Goal: Task Accomplishment & Management: Complete application form

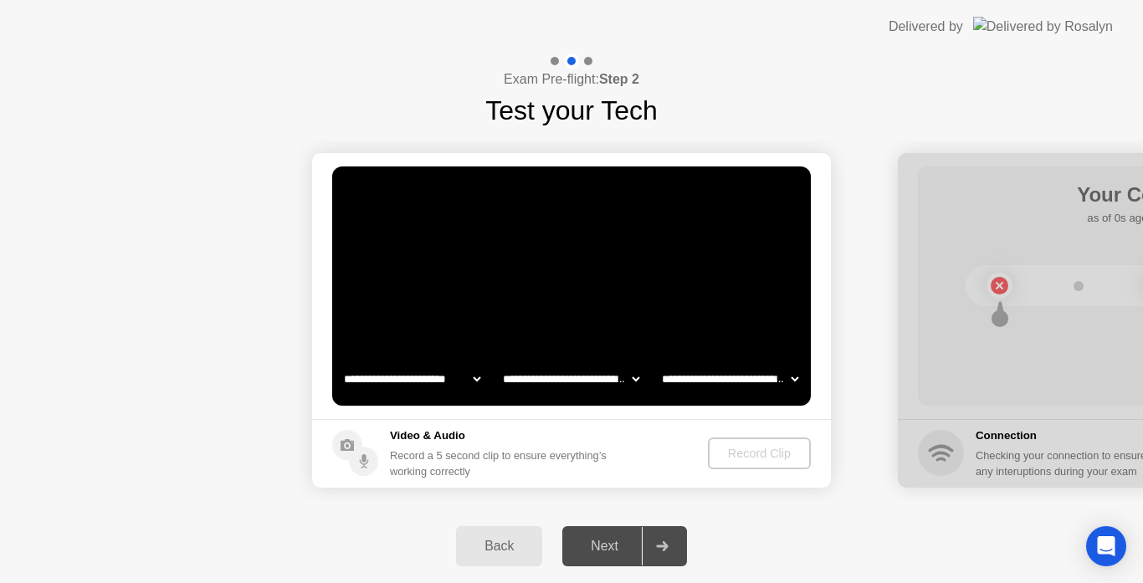
select select "**********"
select select "*******"
click at [747, 458] on div "Record Clip" at bounding box center [760, 453] width 90 height 13
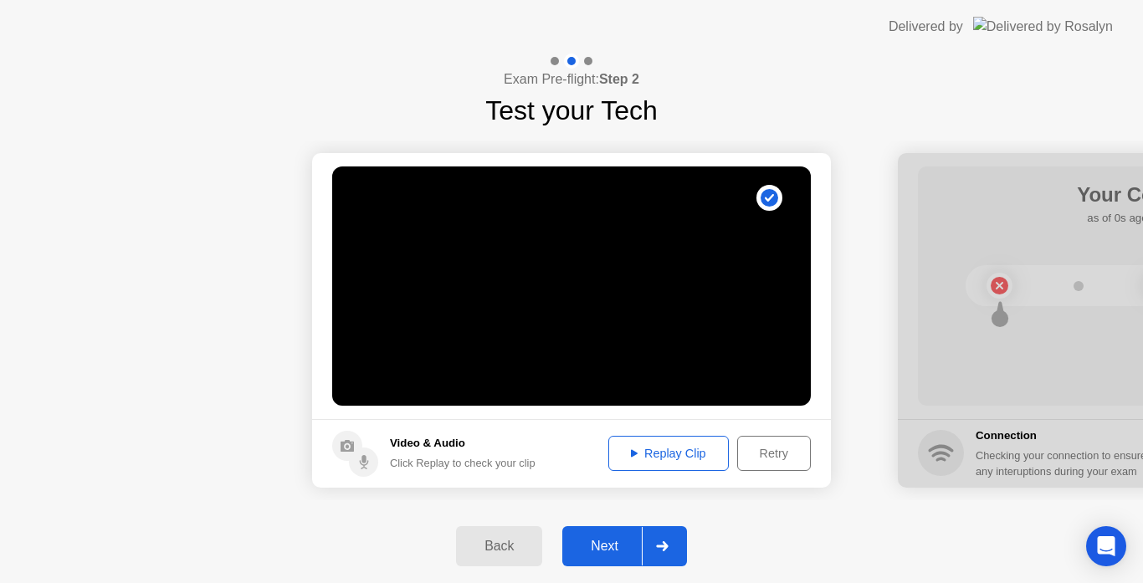
click at [648, 443] on button "Replay Clip" at bounding box center [668, 453] width 120 height 35
click at [663, 546] on icon at bounding box center [662, 546] width 12 height 10
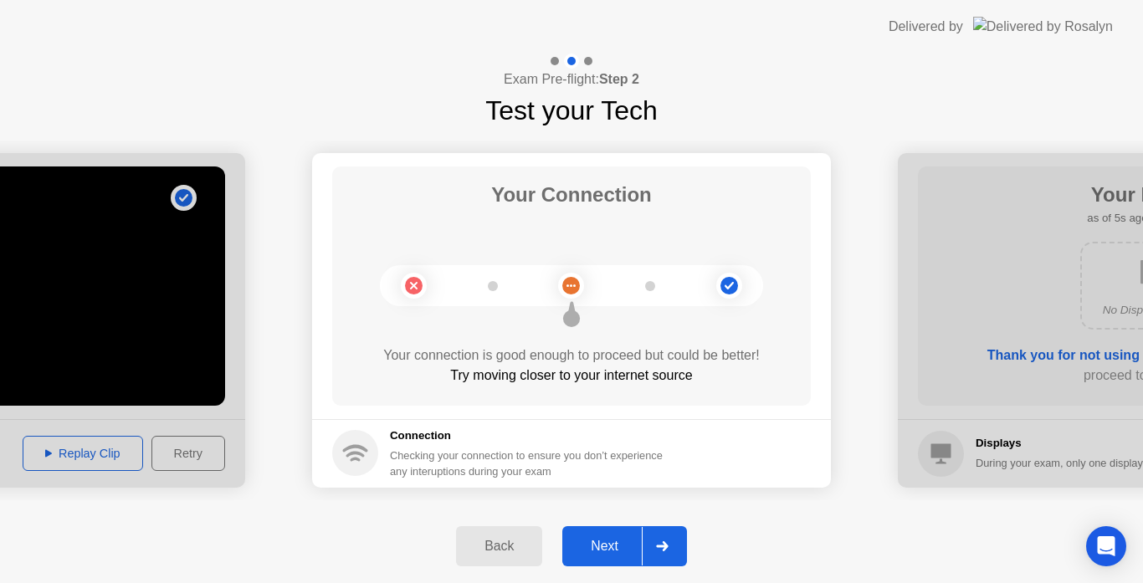
click at [661, 544] on icon at bounding box center [662, 546] width 13 height 10
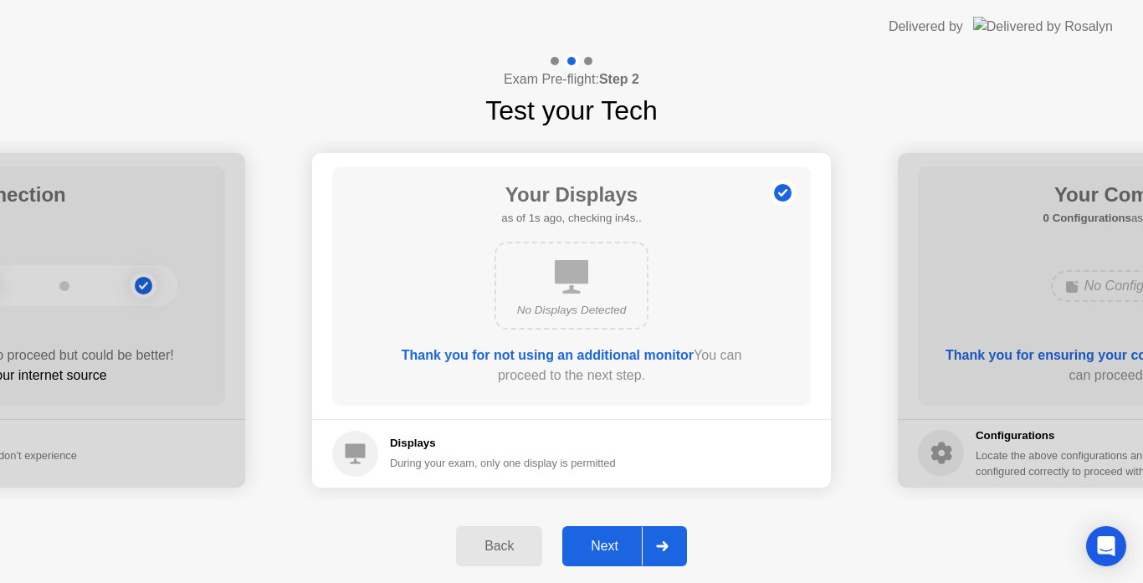
click at [663, 539] on div at bounding box center [662, 546] width 40 height 38
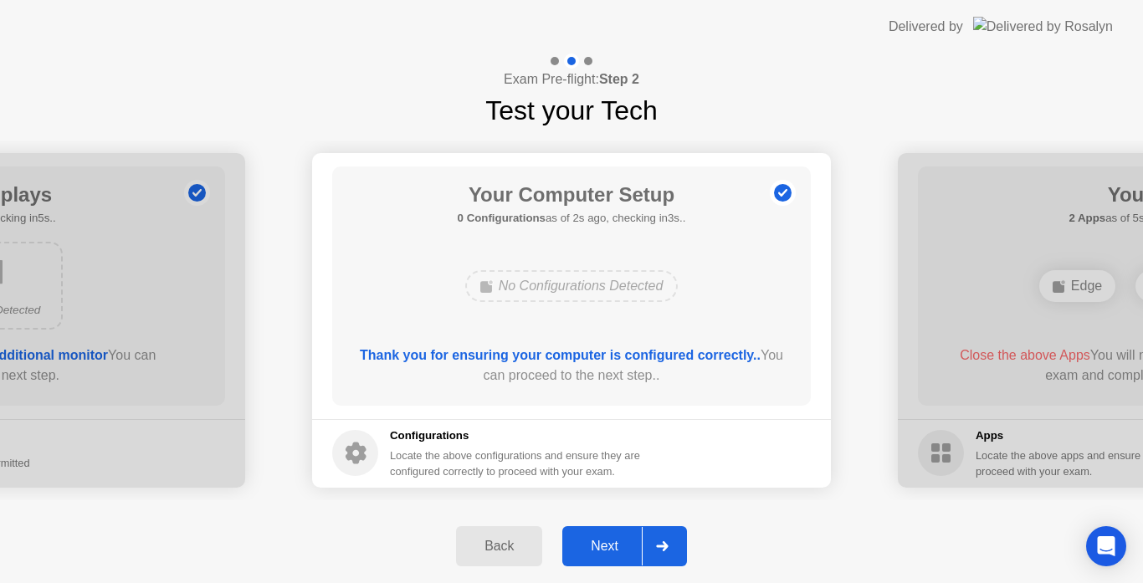
click at [621, 319] on div "Your Computer Setup 0 Configurations as of 2s ago, checking in3s.. No Configura…" at bounding box center [571, 285] width 478 height 239
click at [668, 542] on icon at bounding box center [662, 546] width 13 height 10
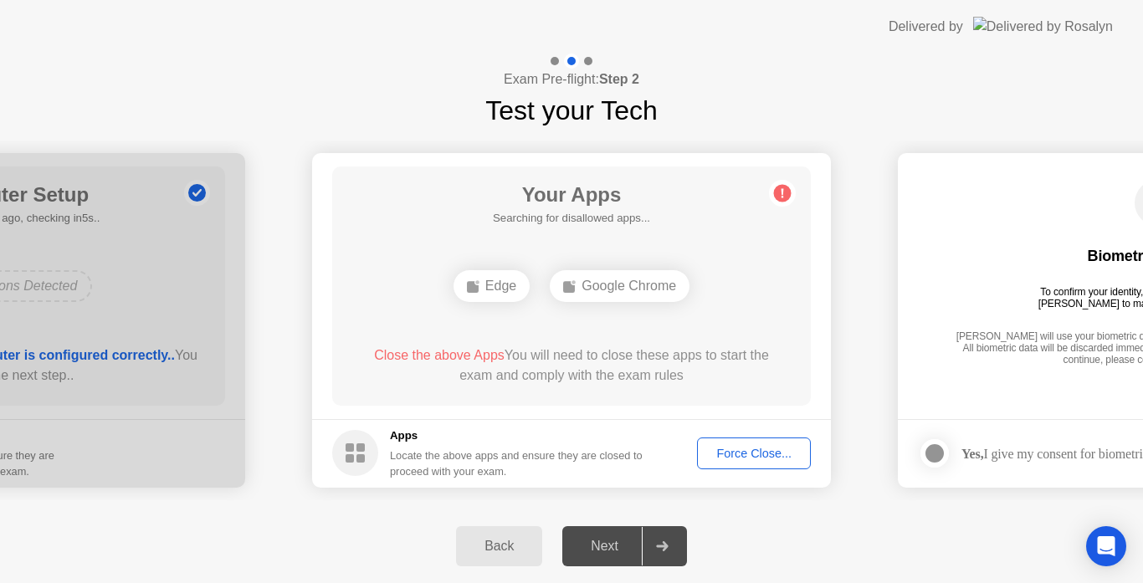
click at [734, 448] on div "Force Close..." at bounding box center [754, 453] width 102 height 13
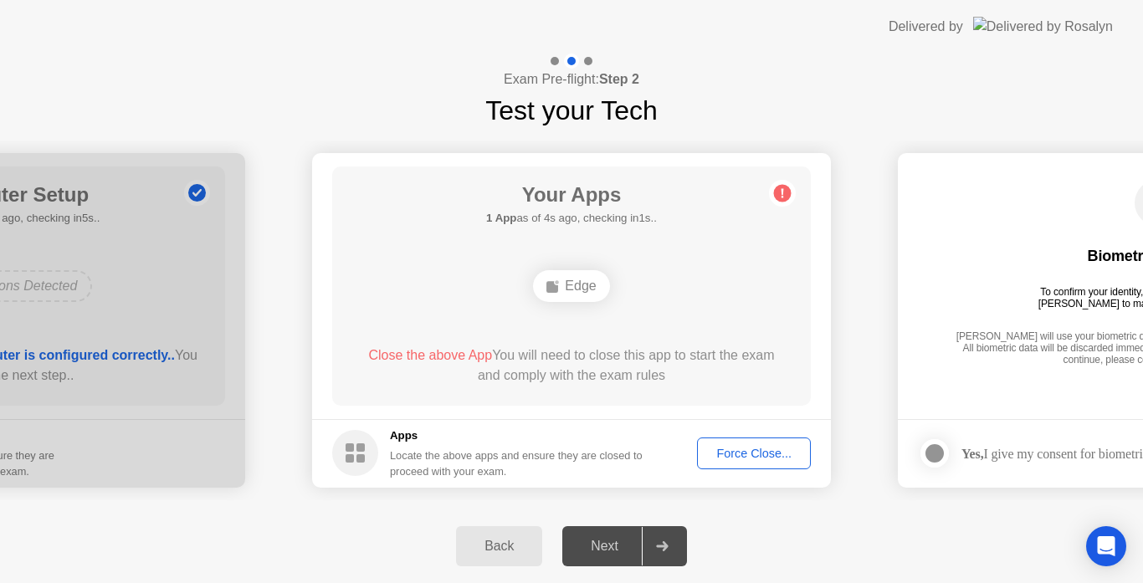
click at [749, 448] on div "Force Close..." at bounding box center [754, 453] width 102 height 13
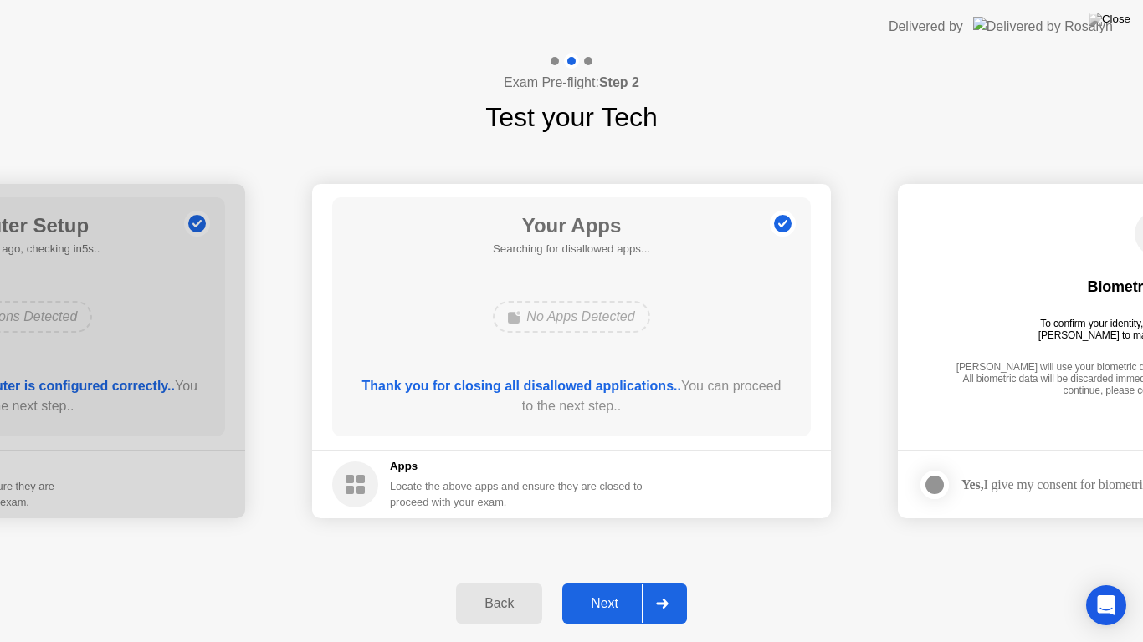
click at [662, 582] on icon at bounding box center [662, 604] width 12 height 10
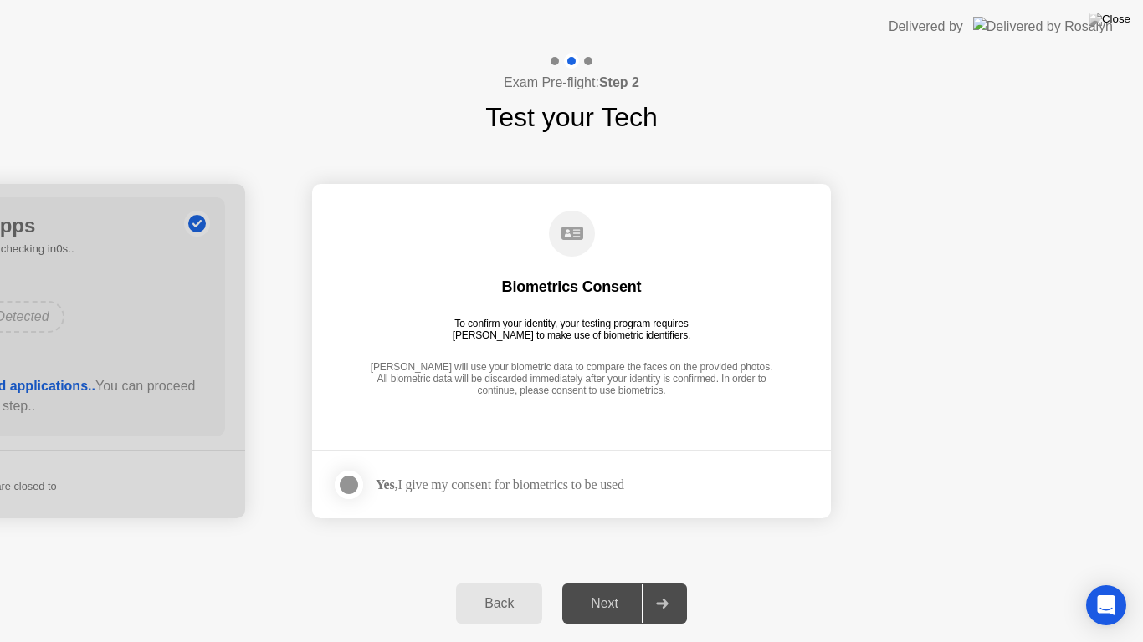
click at [345, 482] on div at bounding box center [349, 485] width 20 height 20
click at [666, 582] on div at bounding box center [662, 604] width 40 height 38
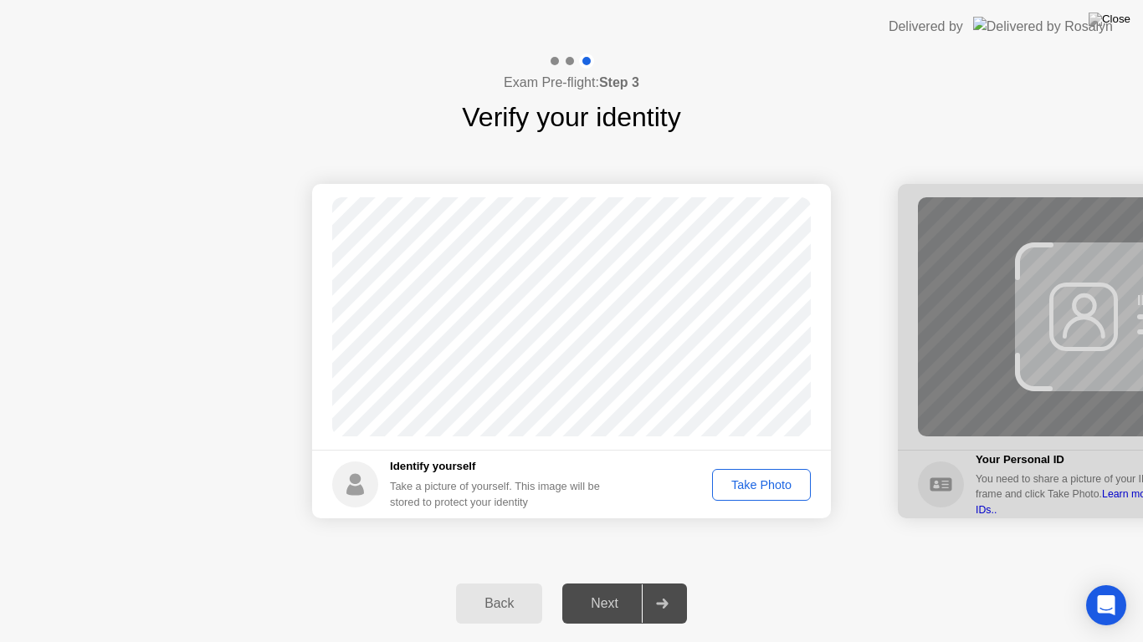
click at [755, 483] on div "Take Photo" at bounding box center [761, 484] width 87 height 13
click at [662, 582] on icon at bounding box center [662, 604] width 13 height 10
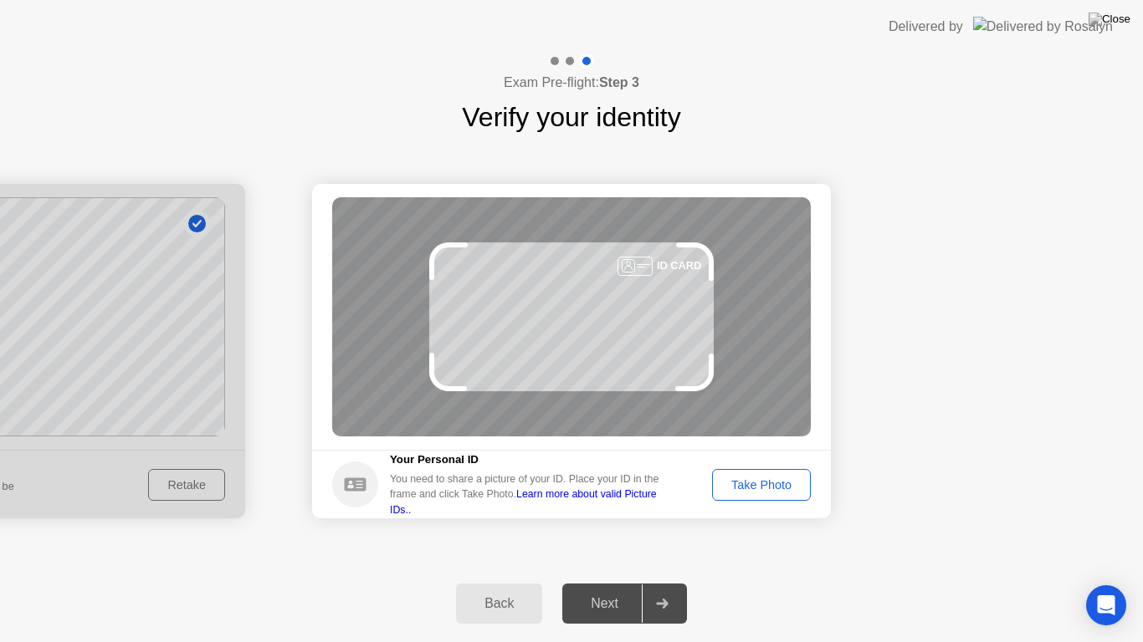
click at [771, 481] on div "Take Photo" at bounding box center [761, 484] width 87 height 13
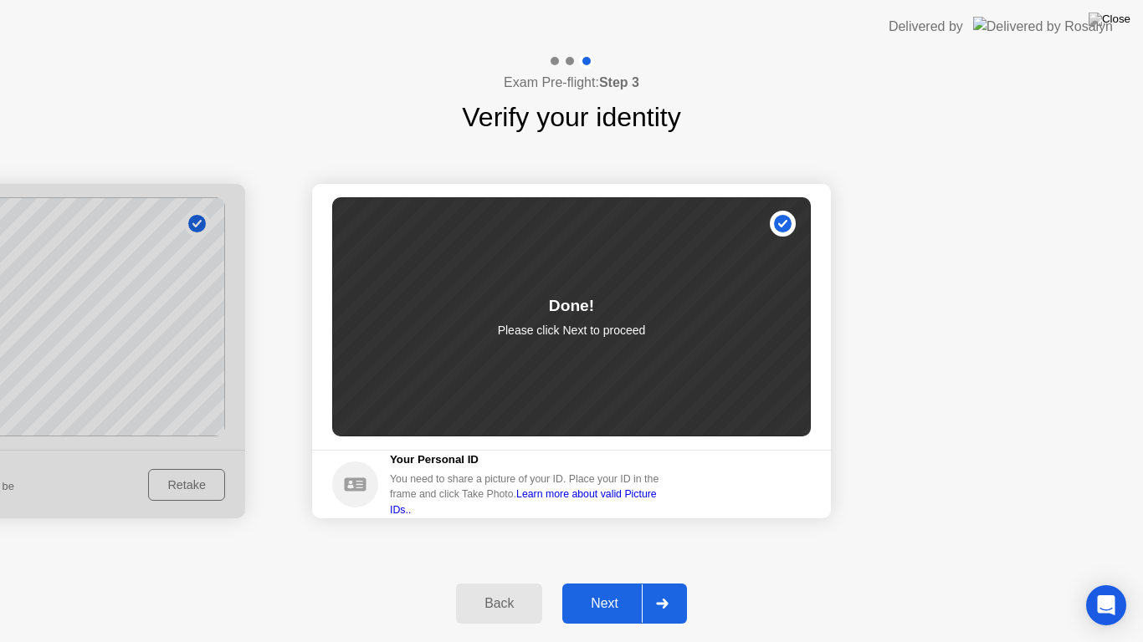
click at [668, 582] on icon at bounding box center [662, 604] width 13 height 10
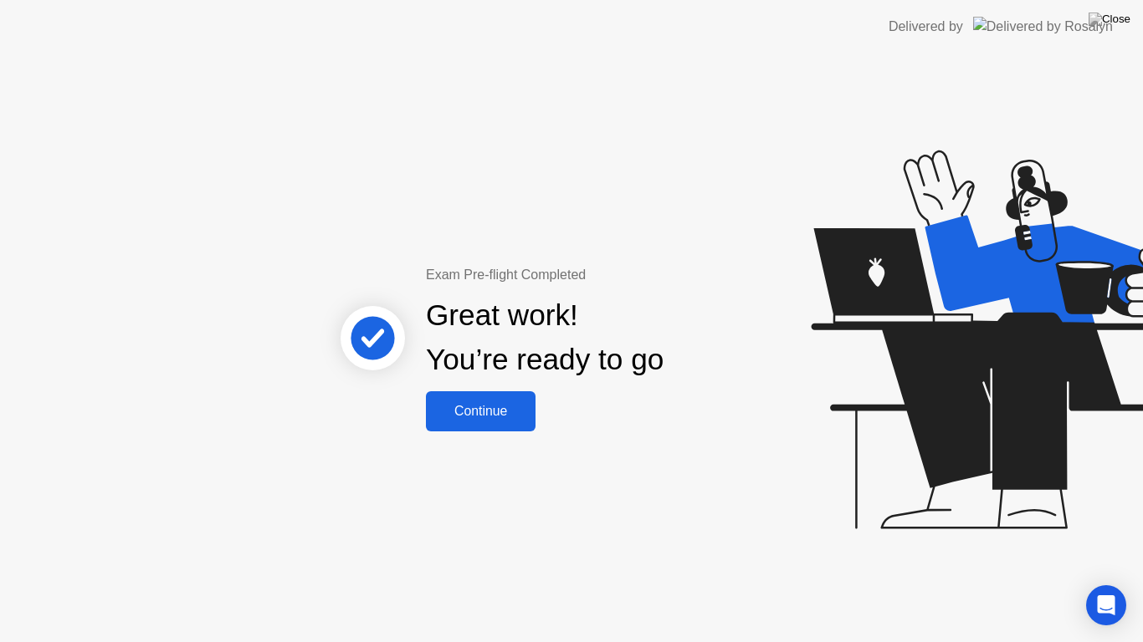
click at [478, 407] on div "Continue" at bounding box center [481, 411] width 100 height 15
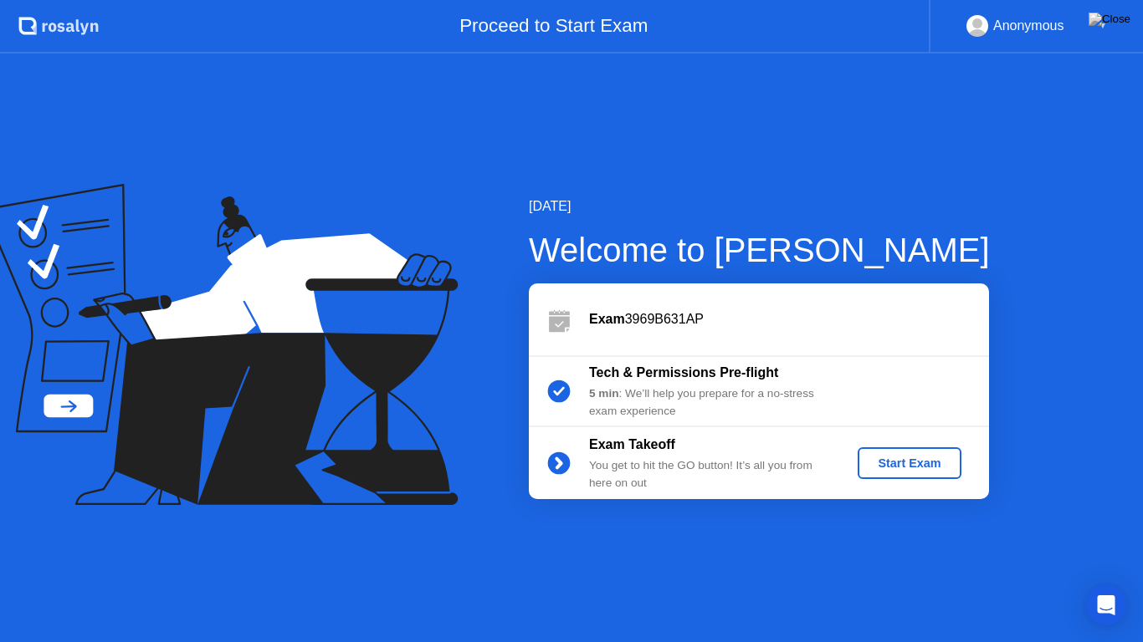
click at [816, 542] on div "[DATE] Welcome to [PERSON_NAME] Exam 3969B631AP Tech & Permissions Pre-flight 5…" at bounding box center [571, 348] width 1143 height 589
click at [893, 463] on div "Start Exam" at bounding box center [909, 463] width 90 height 13
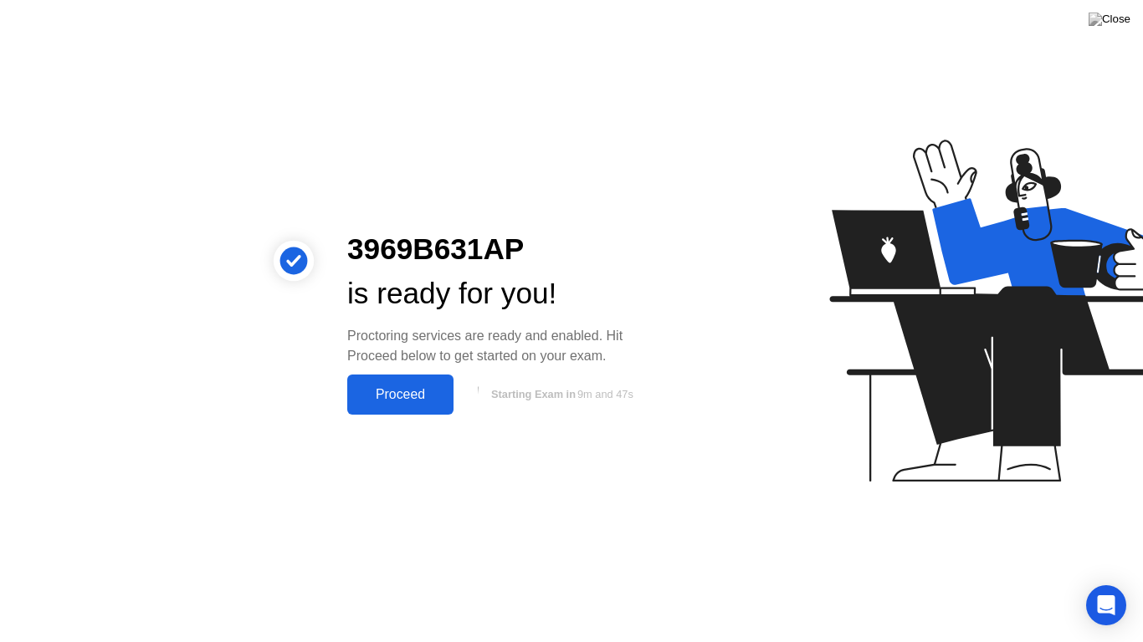
click at [412, 397] on div "Proceed" at bounding box center [400, 394] width 96 height 15
